Goal: Use online tool/utility: Utilize a website feature to perform a specific function

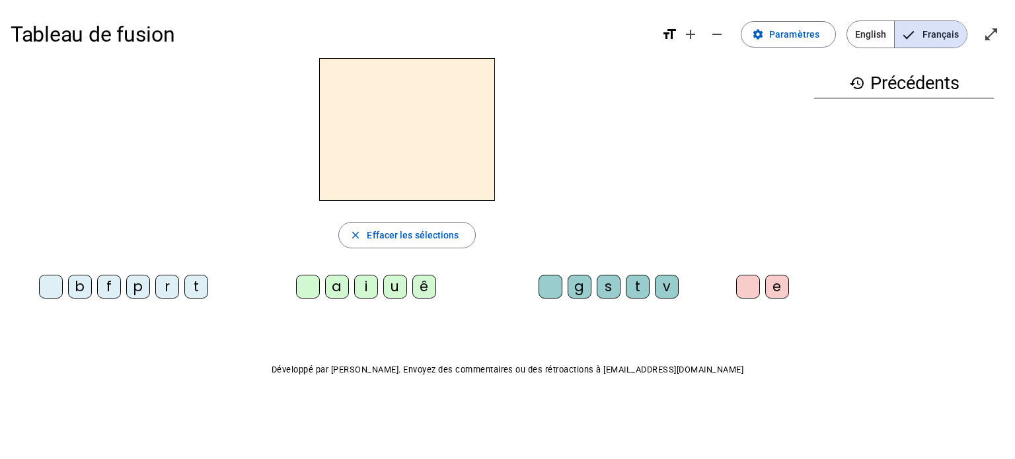
click at [100, 296] on div "f" at bounding box center [109, 287] width 24 height 24
click at [429, 295] on div "ê" at bounding box center [424, 287] width 24 height 24
click at [636, 292] on div "t" at bounding box center [638, 287] width 24 height 24
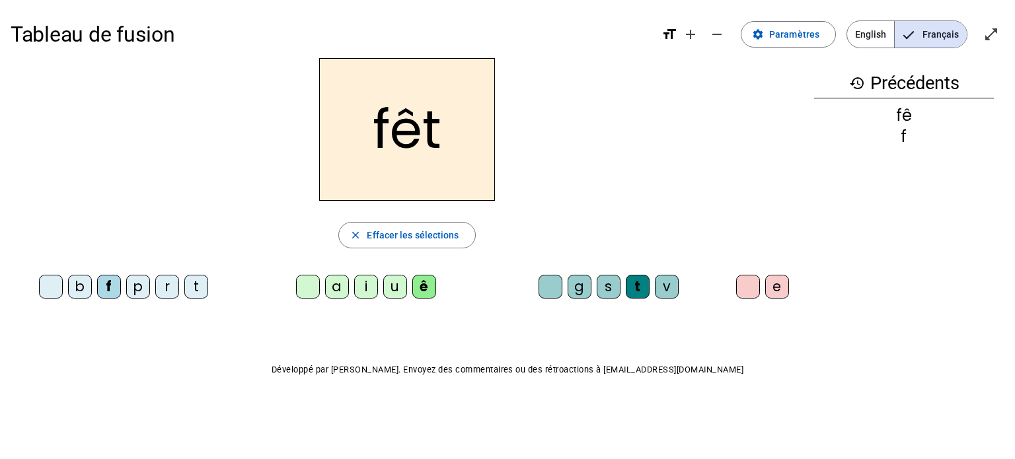
click at [778, 295] on div "e" at bounding box center [777, 287] width 24 height 24
click at [200, 287] on div "t" at bounding box center [196, 287] width 24 height 24
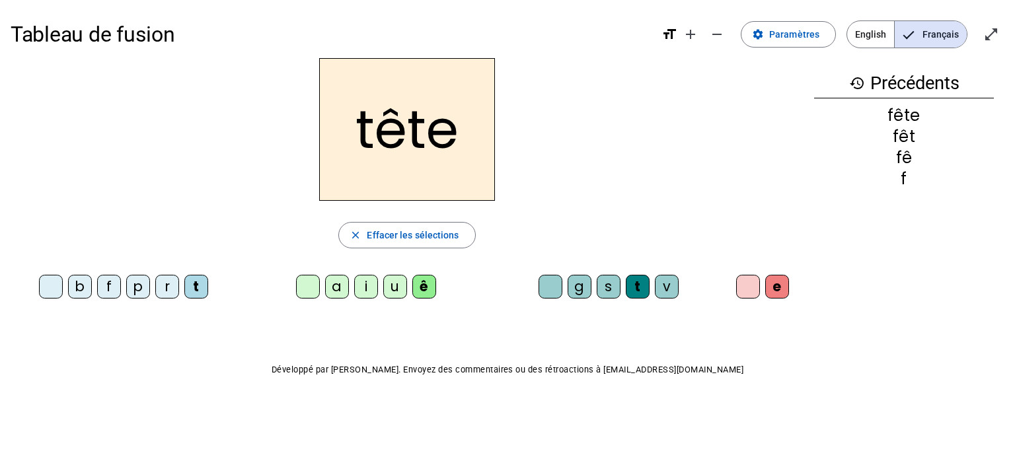
click at [81, 286] on div "b" at bounding box center [80, 287] width 24 height 24
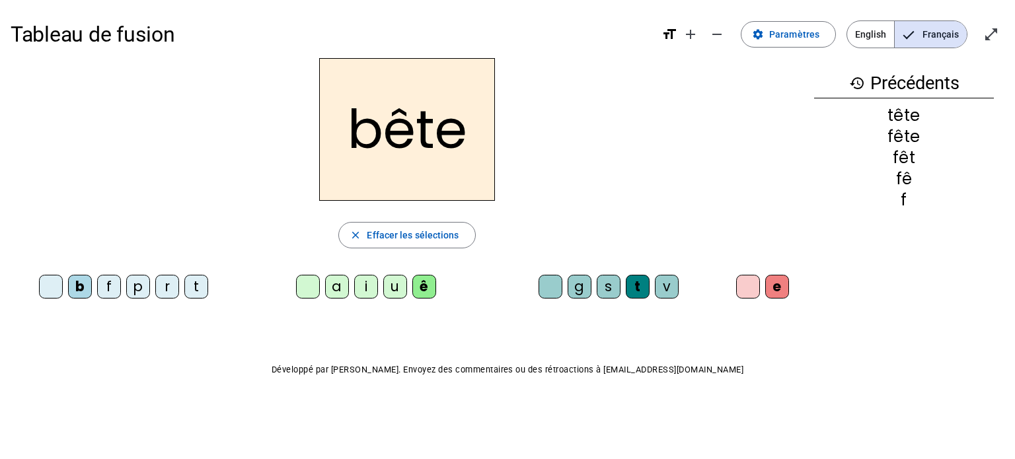
click at [398, 282] on div "u" at bounding box center [395, 287] width 24 height 24
click at [611, 293] on div "s" at bounding box center [609, 287] width 24 height 24
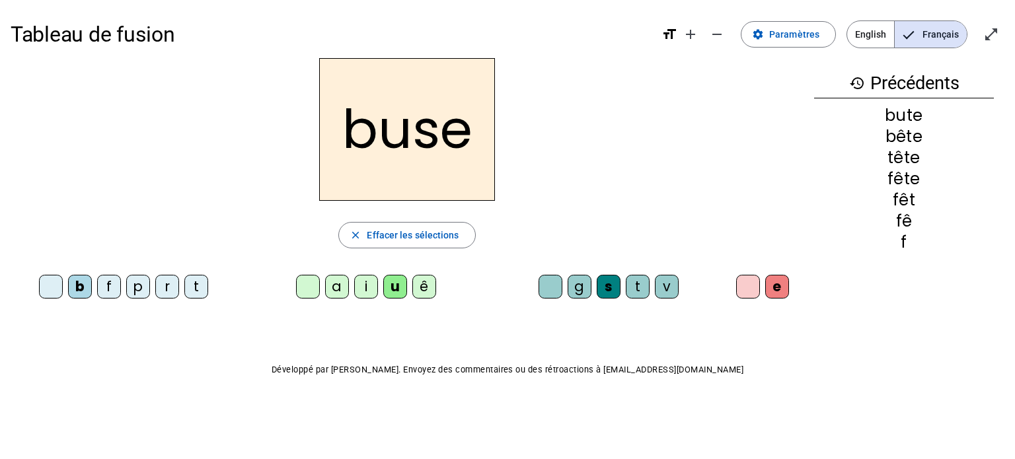
click at [365, 282] on div "i" at bounding box center [366, 287] width 24 height 24
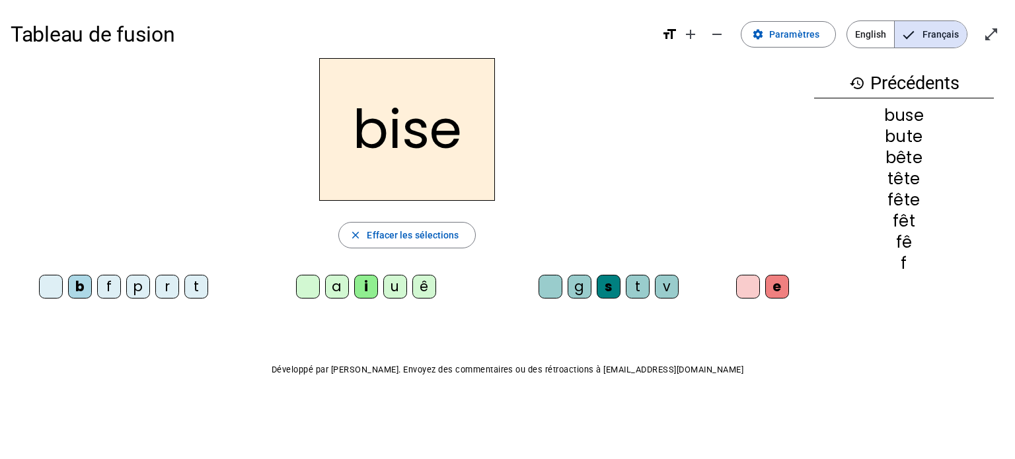
click at [339, 282] on div "a" at bounding box center [337, 287] width 24 height 24
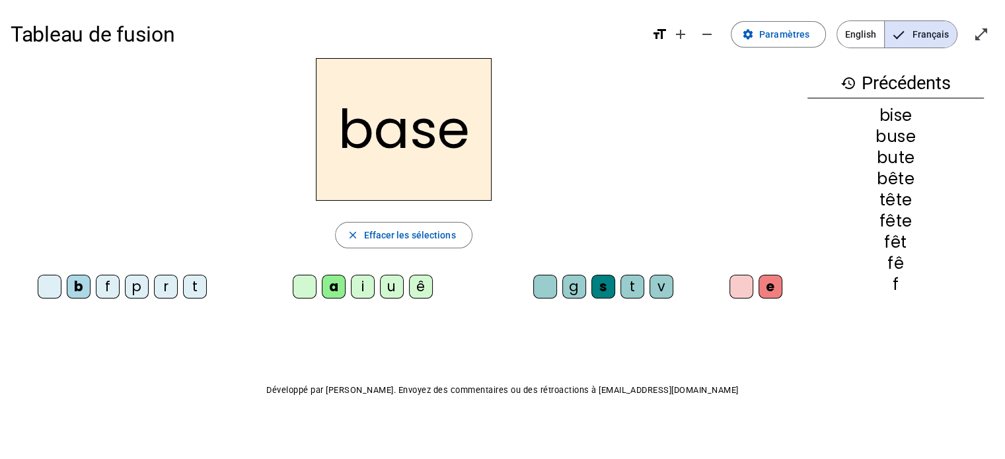
click at [160, 297] on div "r" at bounding box center [166, 287] width 24 height 24
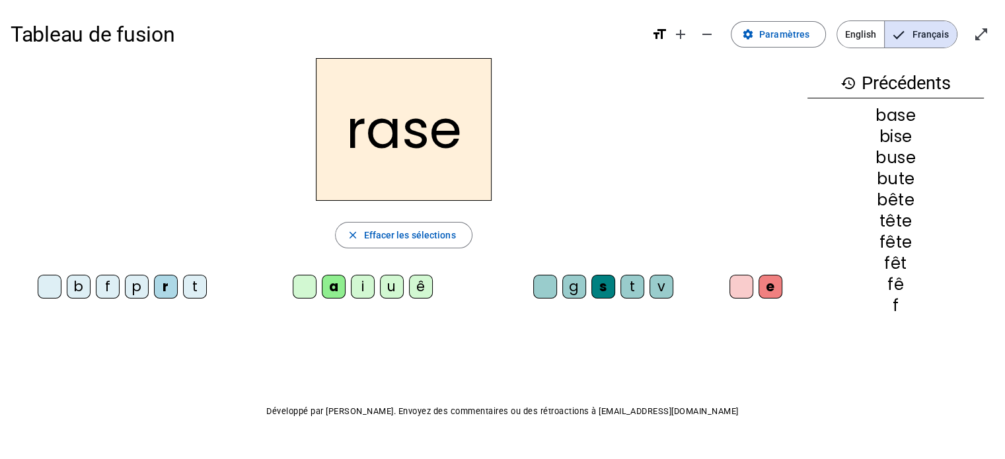
click at [571, 293] on div "g" at bounding box center [574, 287] width 24 height 24
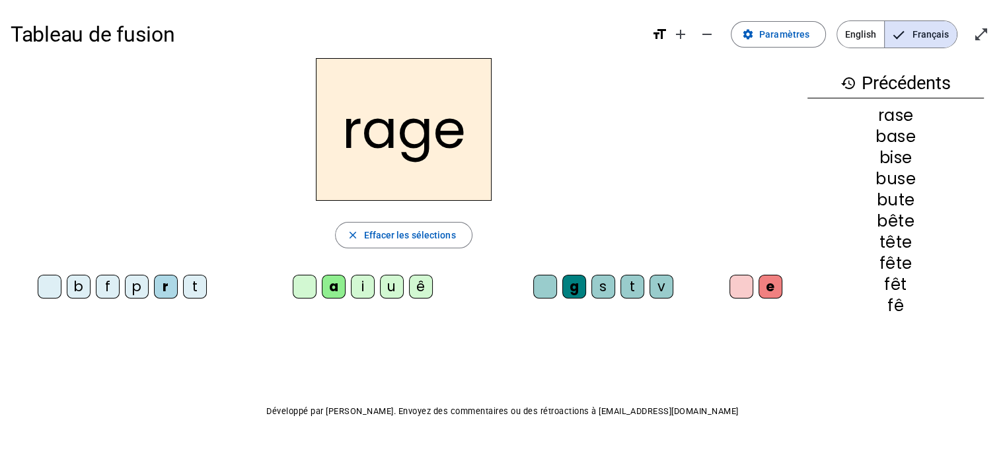
click at [142, 286] on div "p" at bounding box center [137, 287] width 24 height 24
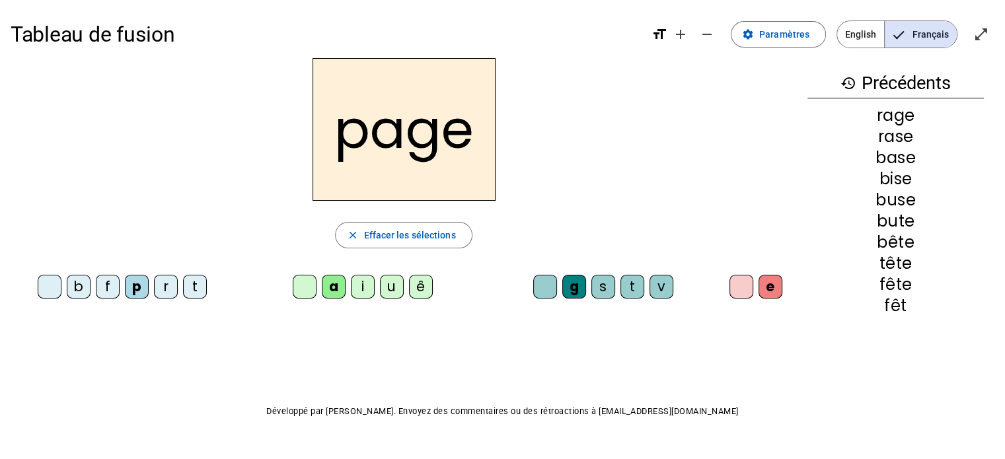
click at [658, 295] on div "v" at bounding box center [661, 287] width 24 height 24
